Goal: Task Accomplishment & Management: Manage account settings

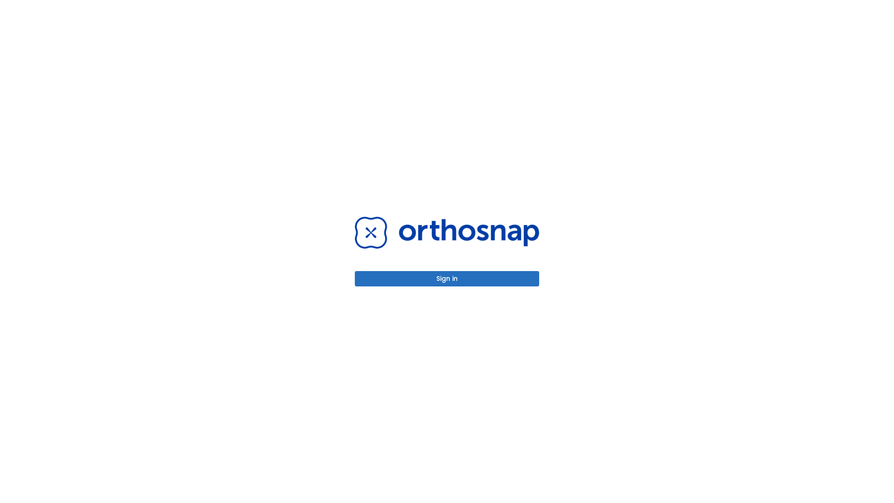
click at [447, 279] on button "Sign in" at bounding box center [447, 278] width 184 height 15
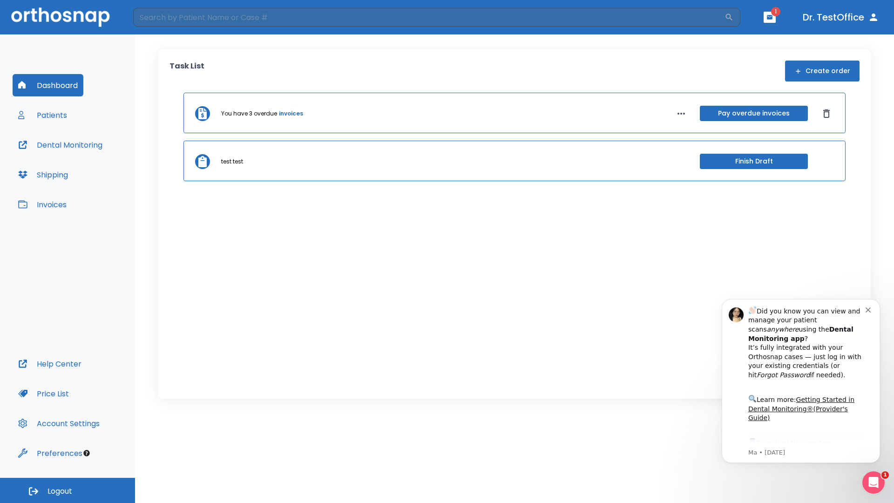
click at [68, 490] on span "Logout" at bounding box center [60, 491] width 25 height 10
